Goal: Task Accomplishment & Management: Complete application form

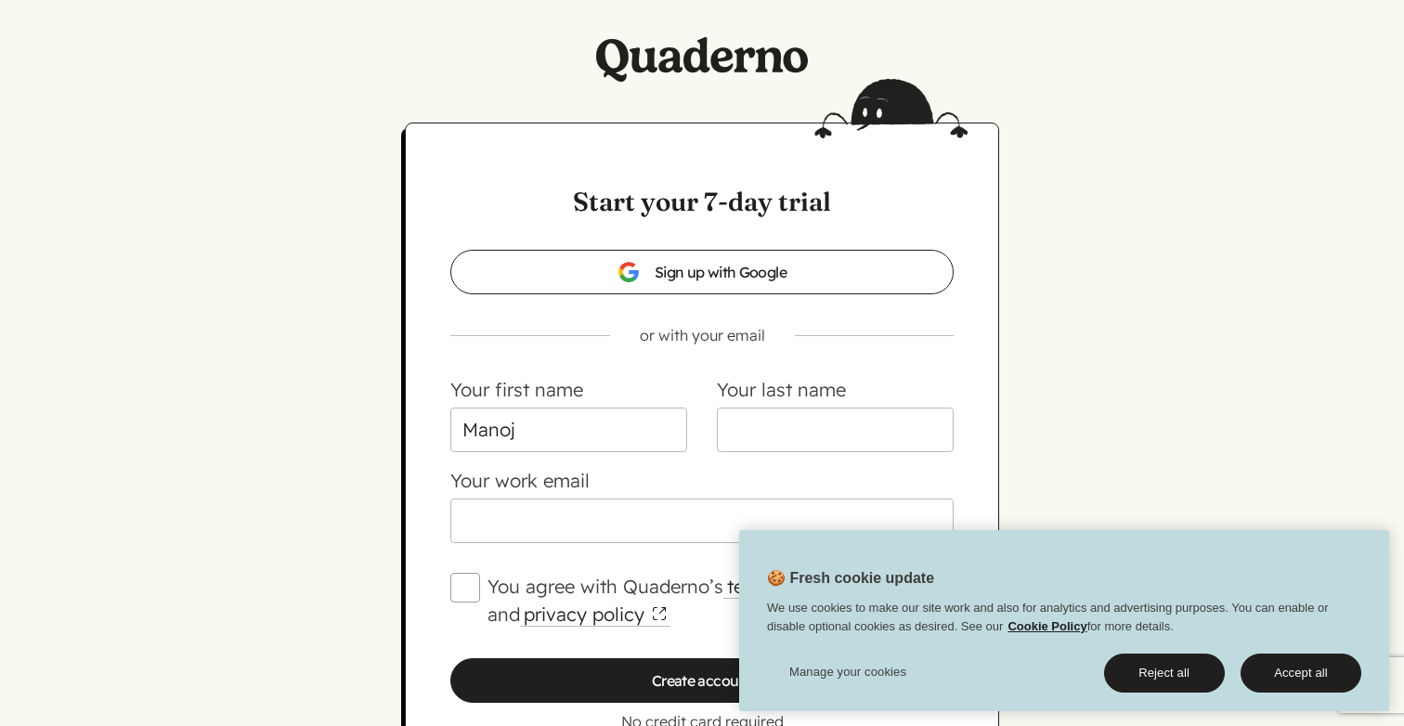
type input "Manoj"
type input "[PERSON_NAME]"
click at [1292, 679] on button "Accept all" at bounding box center [1300, 673] width 121 height 39
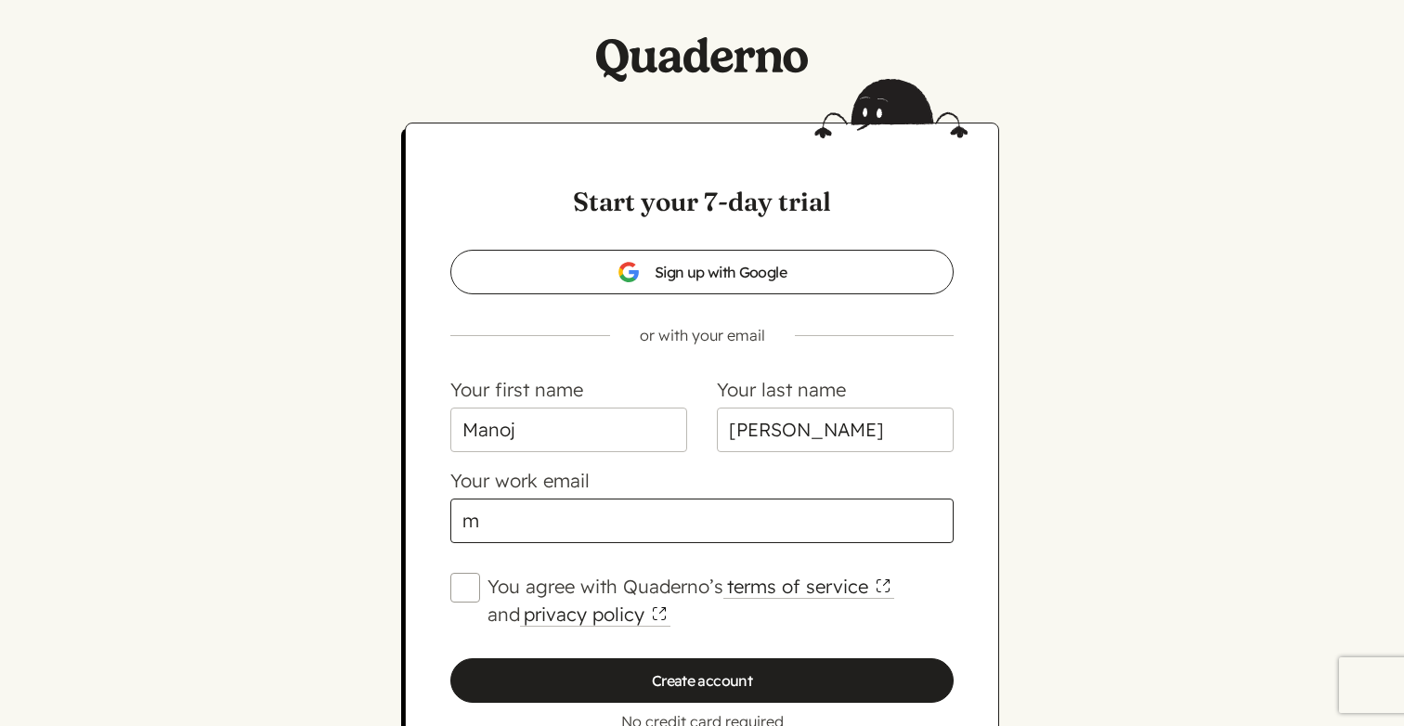
click at [604, 532] on input "m" at bounding box center [701, 521] width 503 height 45
type input "[EMAIL_ADDRESS][DOMAIN_NAME]"
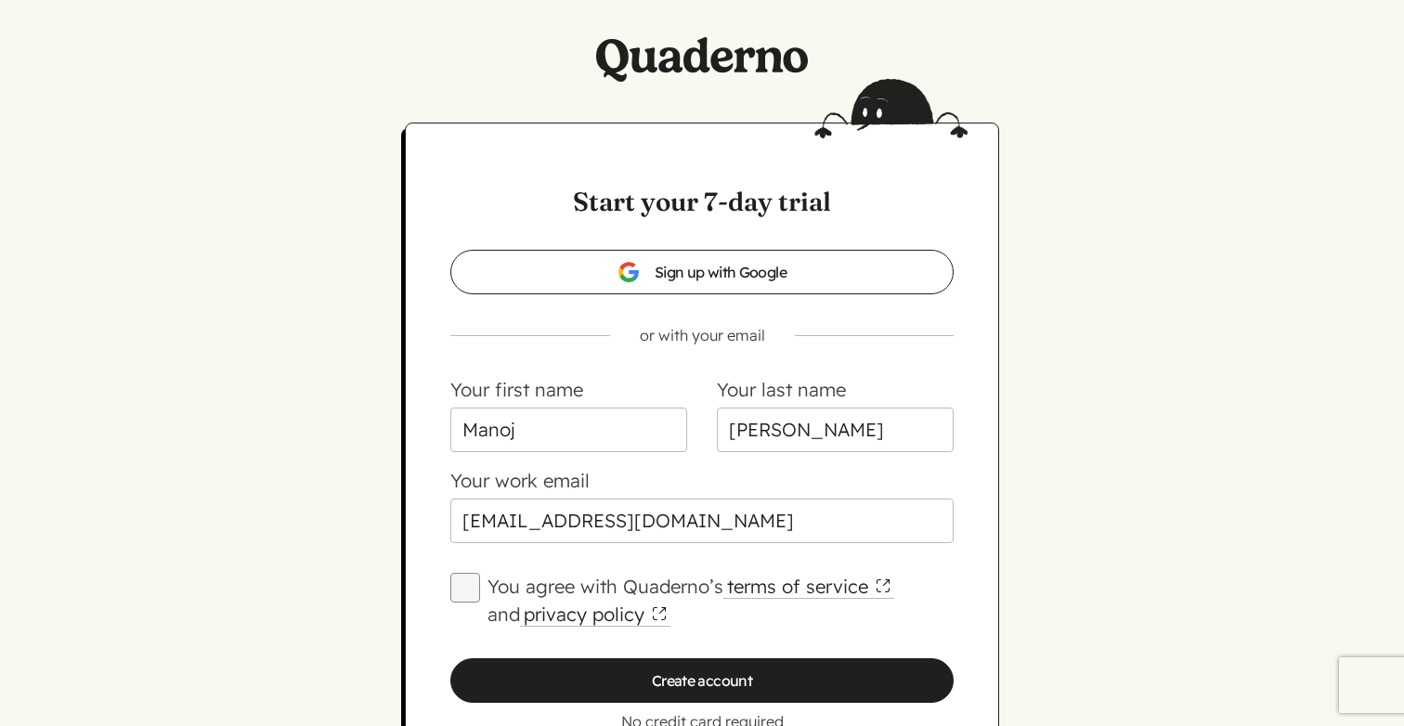
click at [468, 588] on input "You agree with Quaderno’s terms of service and privacy policy" at bounding box center [465, 588] width 30 height 30
checkbox input "true"
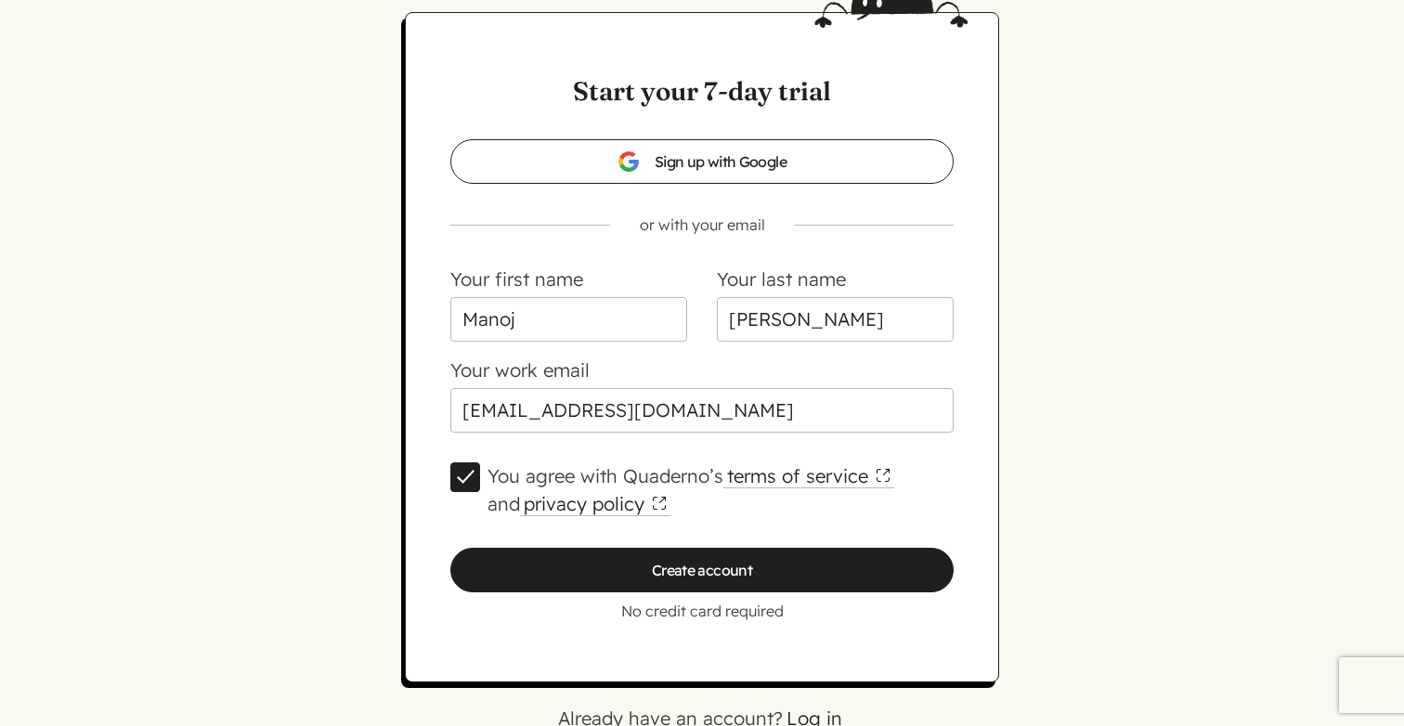
scroll to position [112, 0]
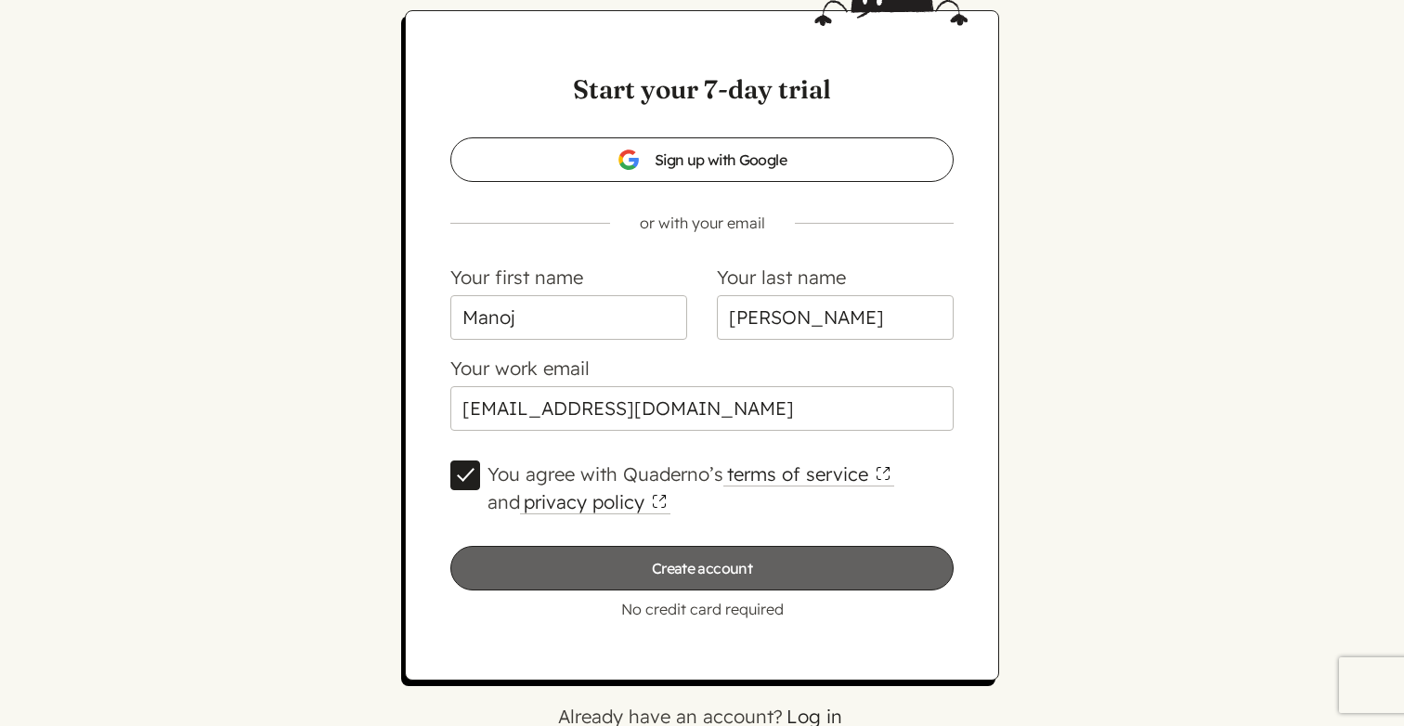
click at [571, 567] on input "Create account" at bounding box center [701, 568] width 503 height 45
type input "Please wait…"
